Goal: Contribute content: Add original content to the website for others to see

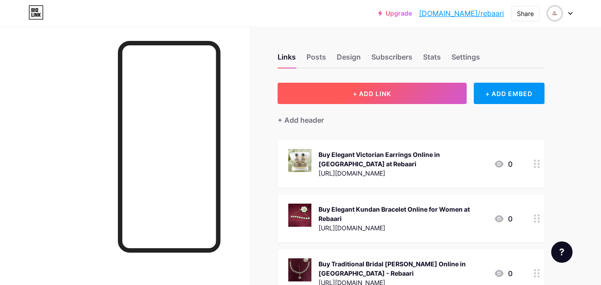
click at [376, 94] on span "+ ADD LINK" at bounding box center [372, 94] width 38 height 8
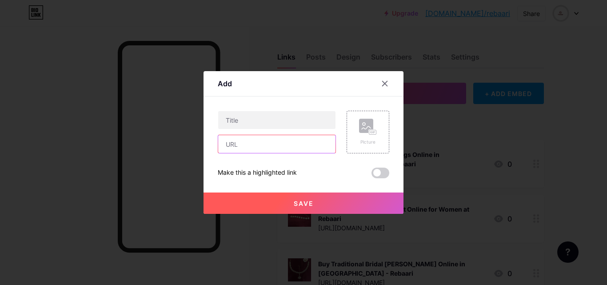
click at [258, 146] on input "text" at bounding box center [276, 144] width 117 height 18
paste input "[URL][DOMAIN_NAME]"
type input "[URL][DOMAIN_NAME]"
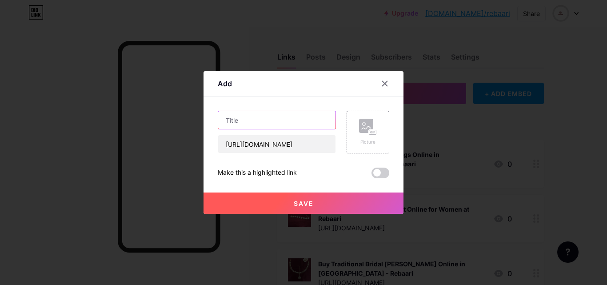
click at [274, 122] on input "text" at bounding box center [276, 120] width 117 height 18
click at [380, 141] on div "Picture" at bounding box center [368, 132] width 43 height 43
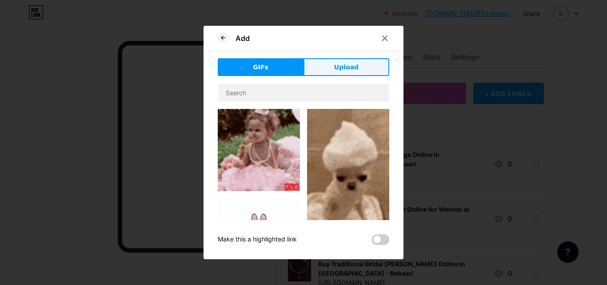
click at [332, 62] on button "Upload" at bounding box center [347, 67] width 86 height 18
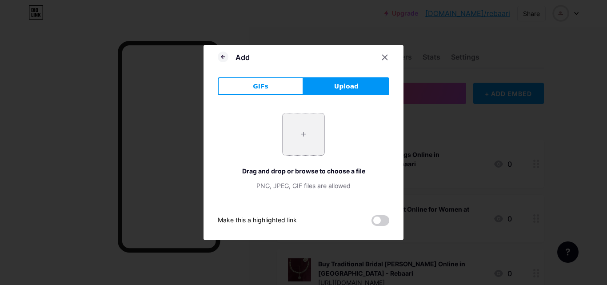
click at [301, 141] on input "file" at bounding box center [304, 134] width 42 height 42
type input "C:\fakepath\zircon-rings.jpg"
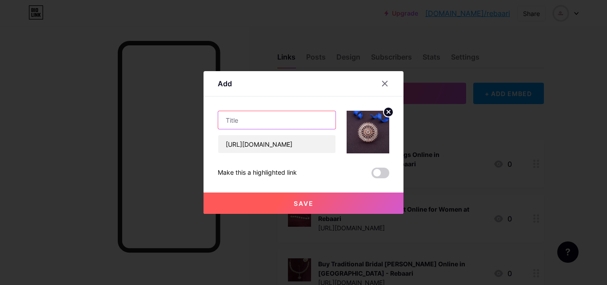
click at [249, 112] on input "text" at bounding box center [276, 120] width 117 height 18
paste input "Buy Latest Collection of Zircon Rings Online in [GEOGRAPHIC_DATA] - Rebaari"
type input "Buy Latest Collection of Zircon Rings Online in [GEOGRAPHIC_DATA] - Rebaari"
click at [320, 203] on button "Save" at bounding box center [304, 203] width 200 height 21
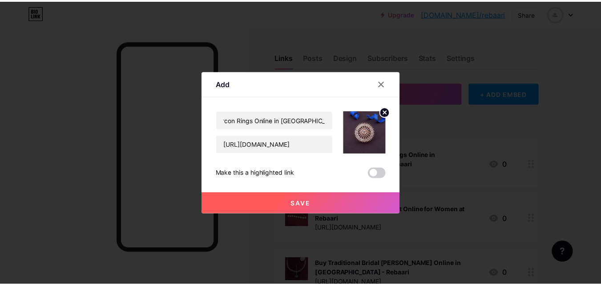
scroll to position [0, 0]
